Goal: Check status

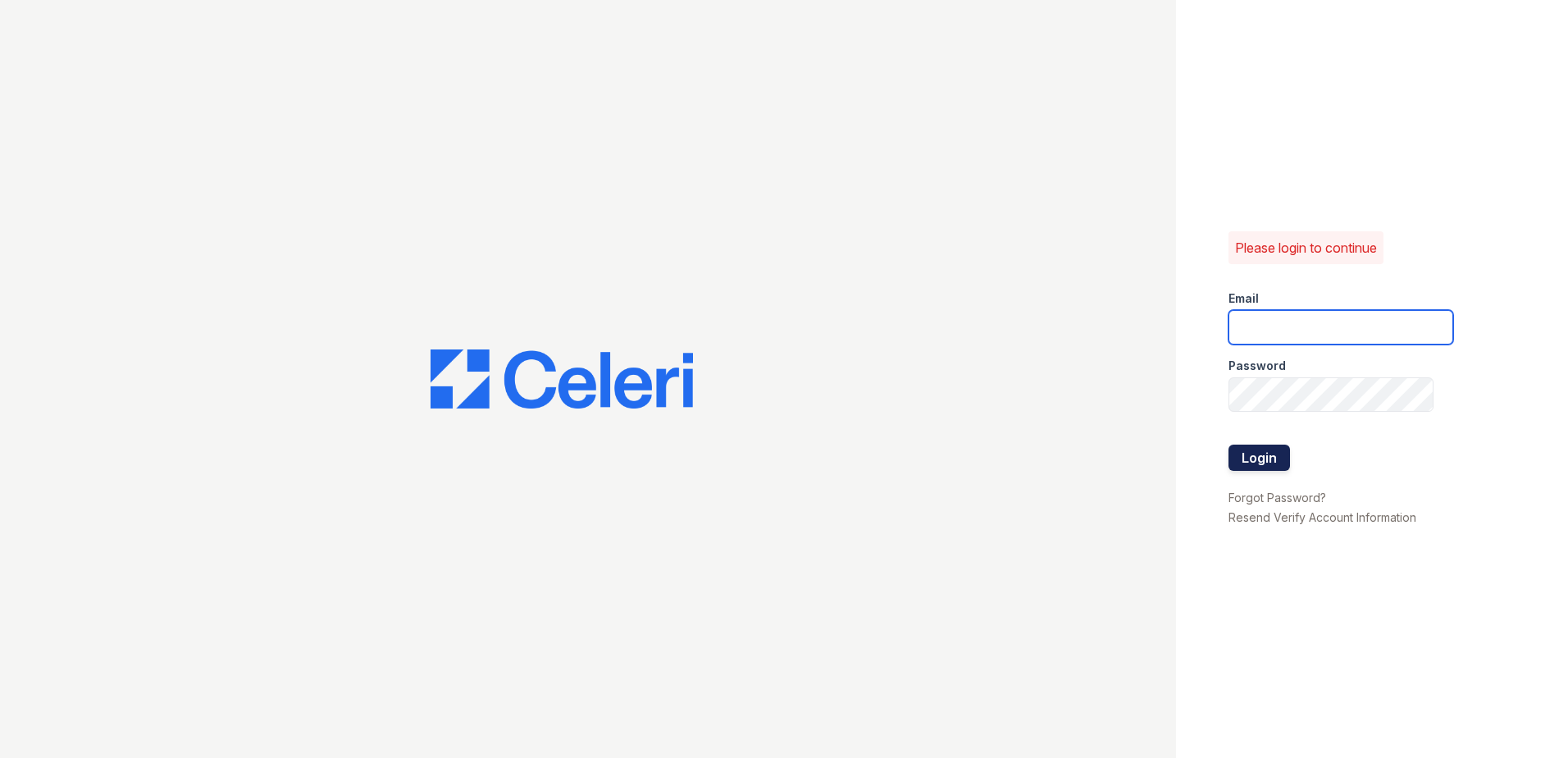
type input "Rporras@trinity-pm.com"
click at [1273, 466] on button "Login" at bounding box center [1259, 457] width 62 height 26
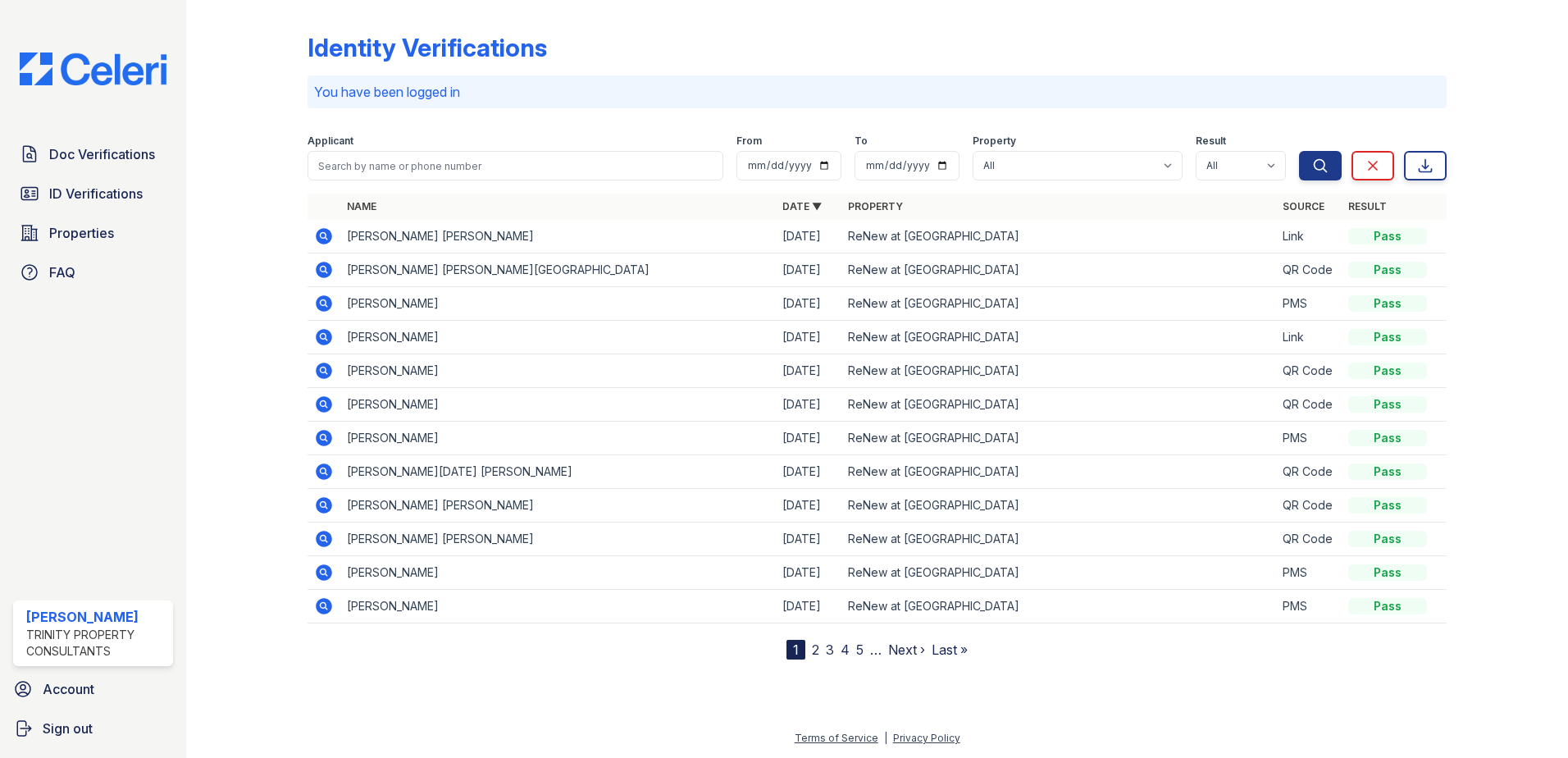
click at [318, 471] on icon at bounding box center [324, 472] width 16 height 16
